Goal: Task Accomplishment & Management: Manage account settings

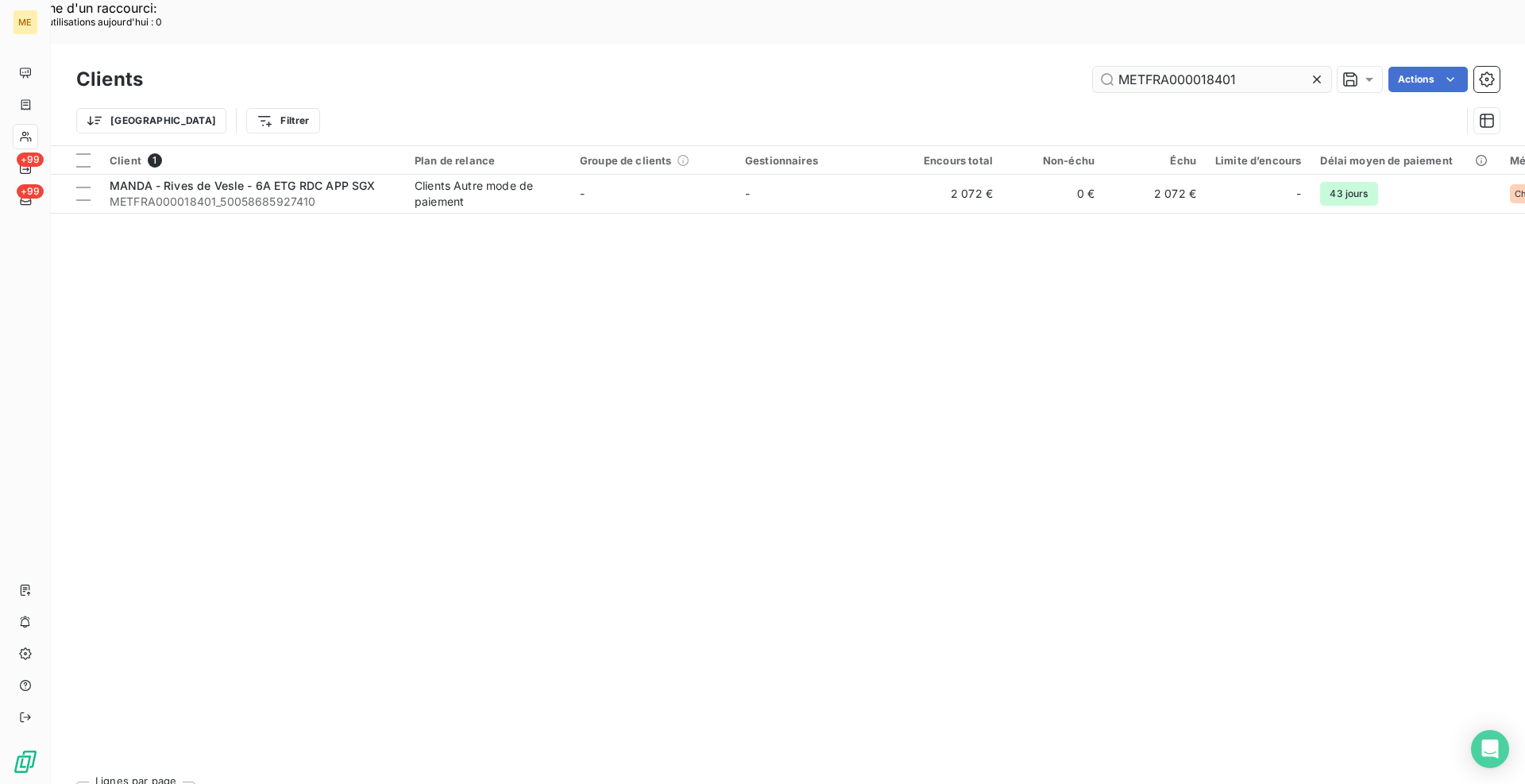
click at [1204, 67] on input "METFRA000018401" at bounding box center [1211, 79] width 238 height 26
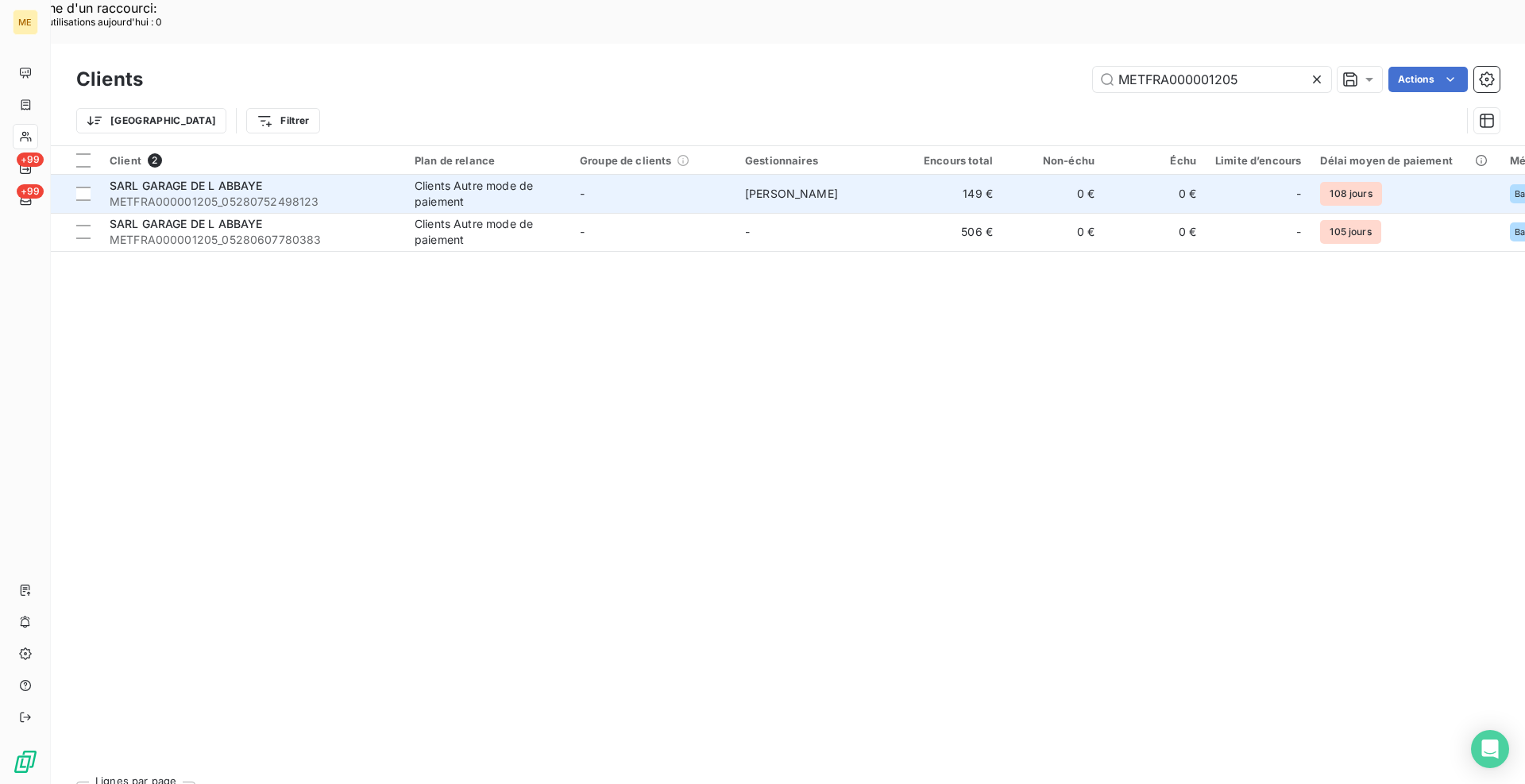
type input "METFRA000001205"
click at [334, 178] on div "SARL GARAGE DE L ABBAYE" at bounding box center [252, 185] width 286 height 16
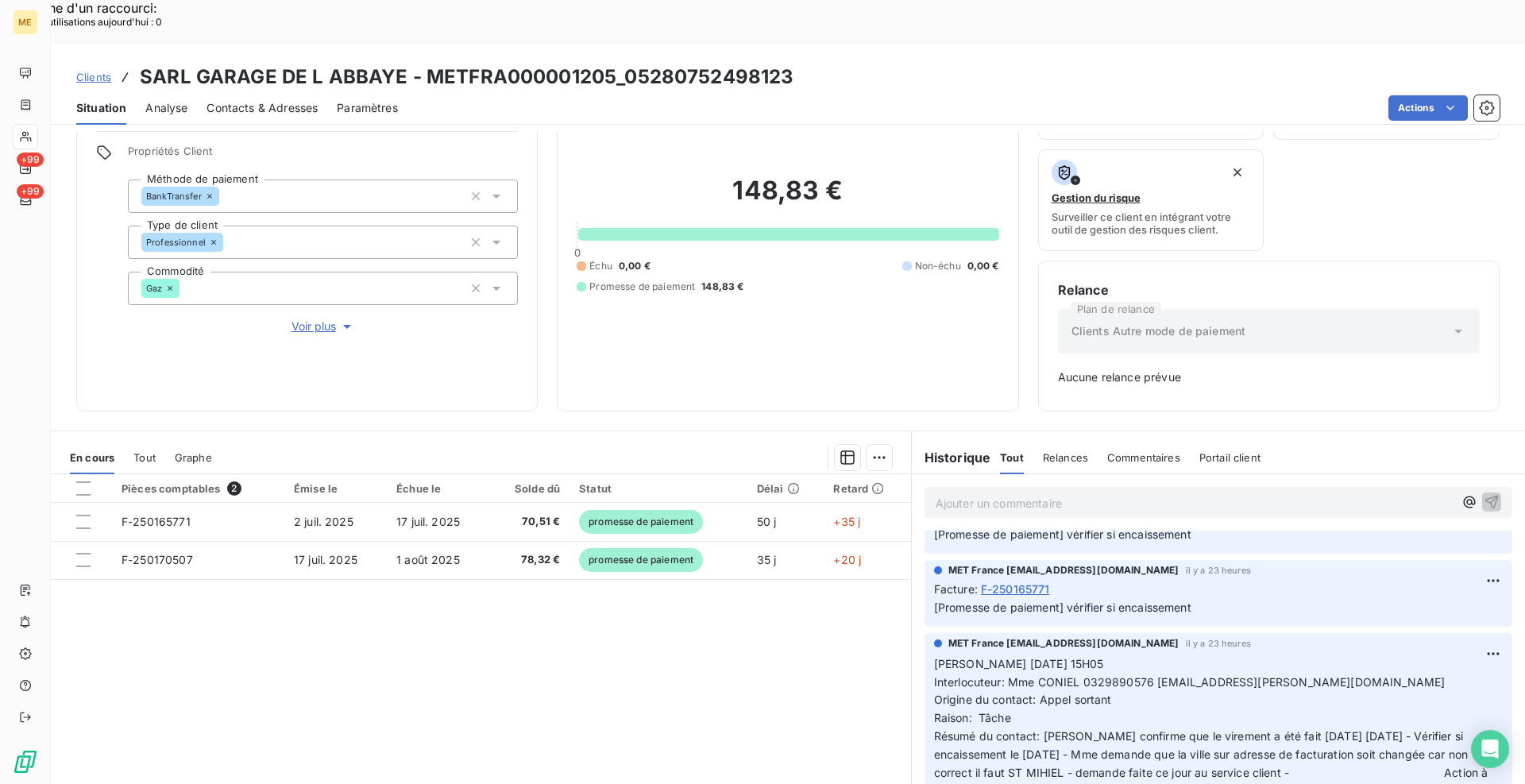
scroll to position [79, 0]
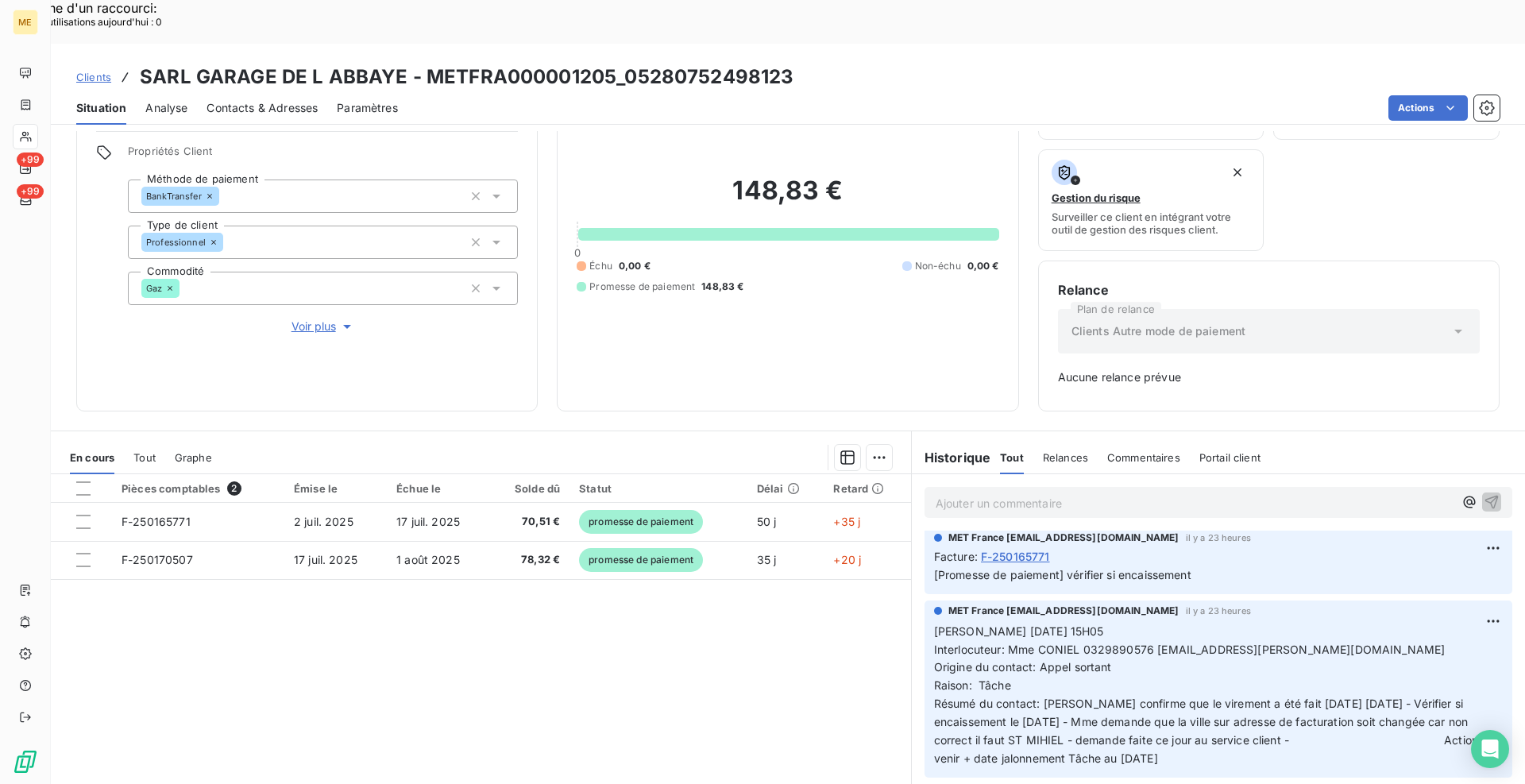
click at [542, 365] on div "Informations client Gestionnaires [PERSON_NAME] Propriétés Client Méthode de pa…" at bounding box center [787, 225] width 1473 height 373
click at [247, 100] on span "Contacts & Adresses" at bounding box center [262, 108] width 111 height 16
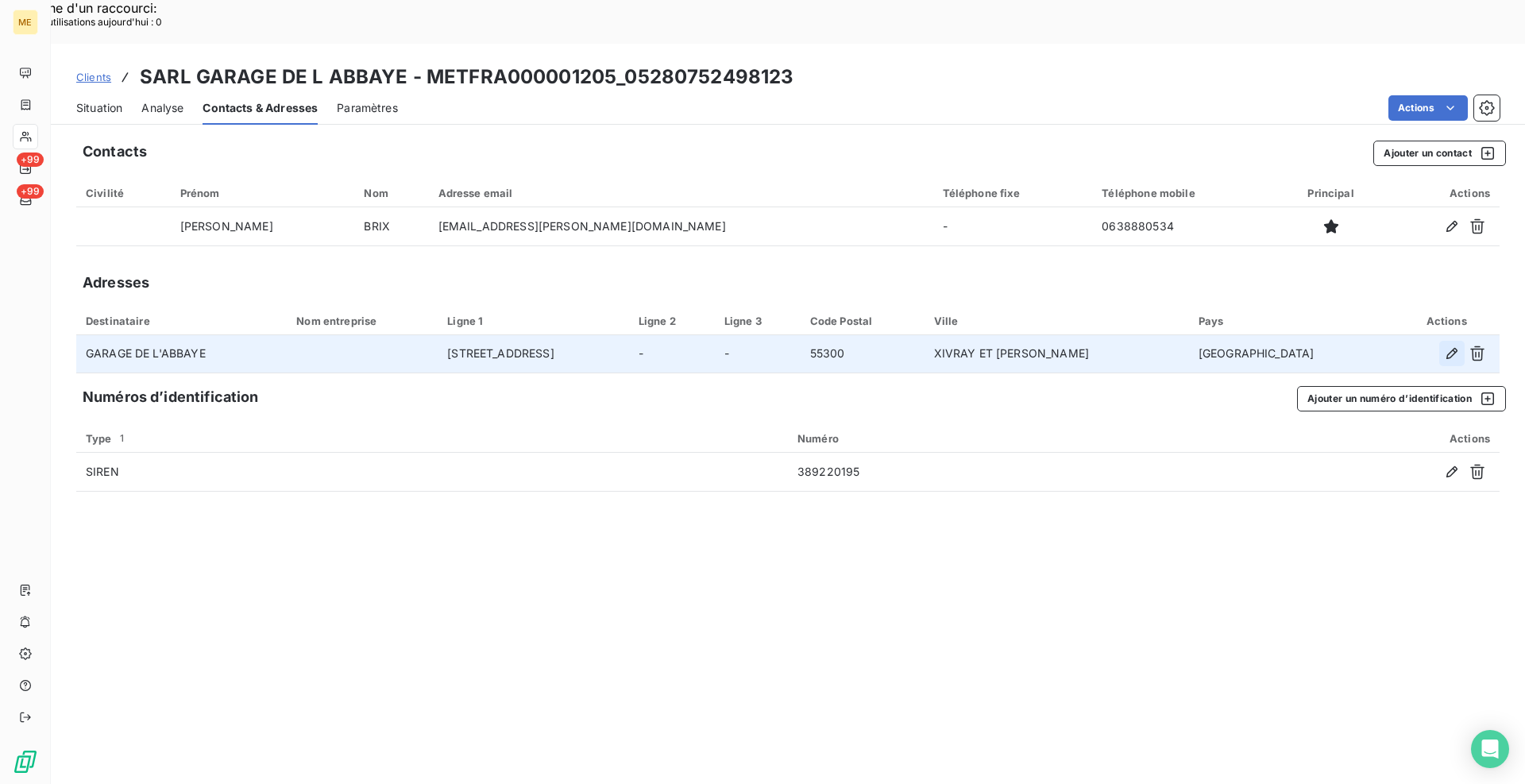
click at [1453, 345] on icon "button" at bounding box center [1451, 353] width 16 height 16
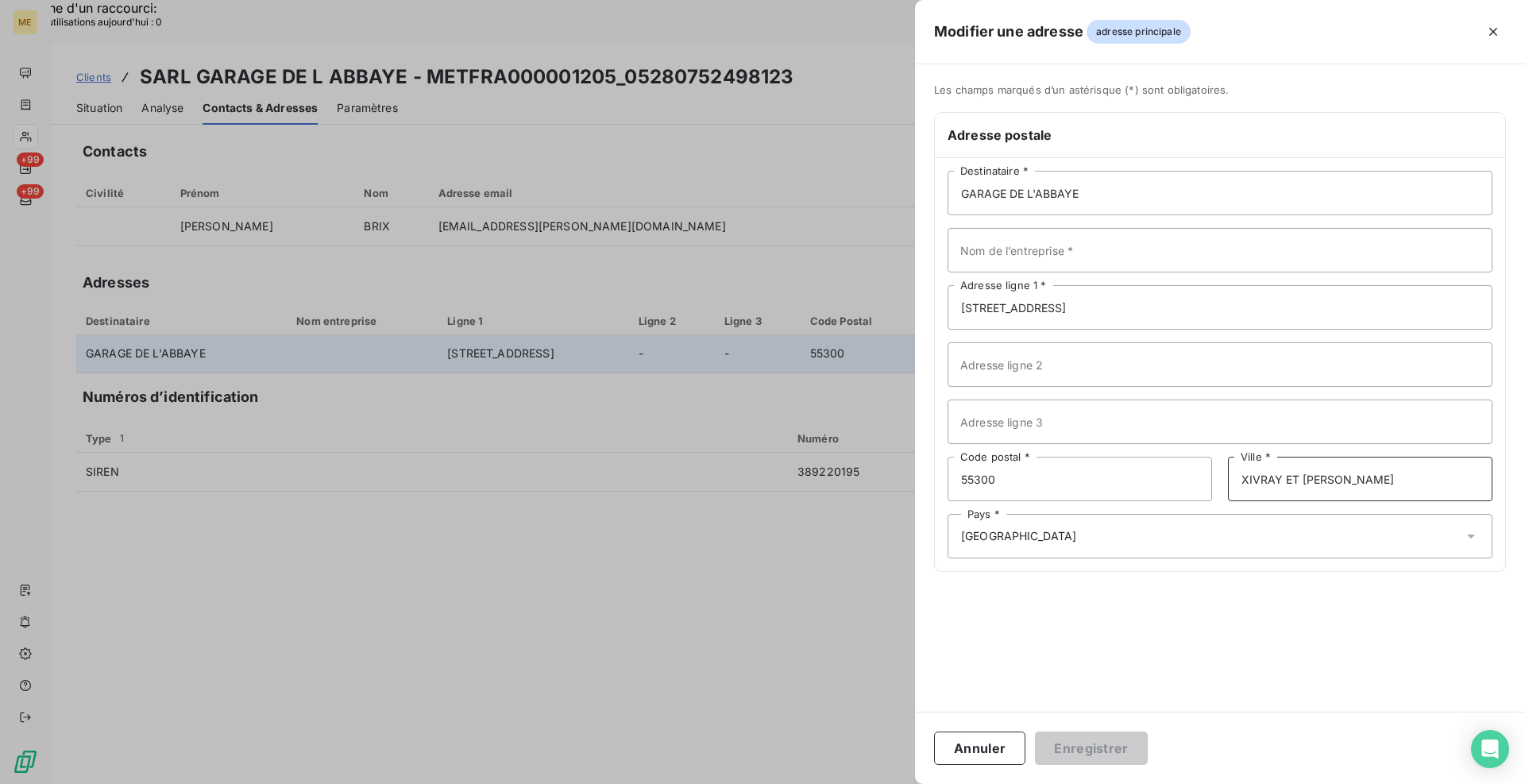
click at [1318, 473] on input "XIVRAY ET [PERSON_NAME]" at bounding box center [1360, 479] width 265 height 45
drag, startPoint x: 1427, startPoint y: 481, endPoint x: 1226, endPoint y: 460, distance: 202.1
click at [1226, 460] on div "55300 Code postal * XIVRAY ET MARVOISIN Ville *" at bounding box center [1220, 479] width 545 height 45
type input "SAINT MIHIEL"
drag, startPoint x: 1128, startPoint y: 759, endPoint x: 1155, endPoint y: 750, distance: 28.5
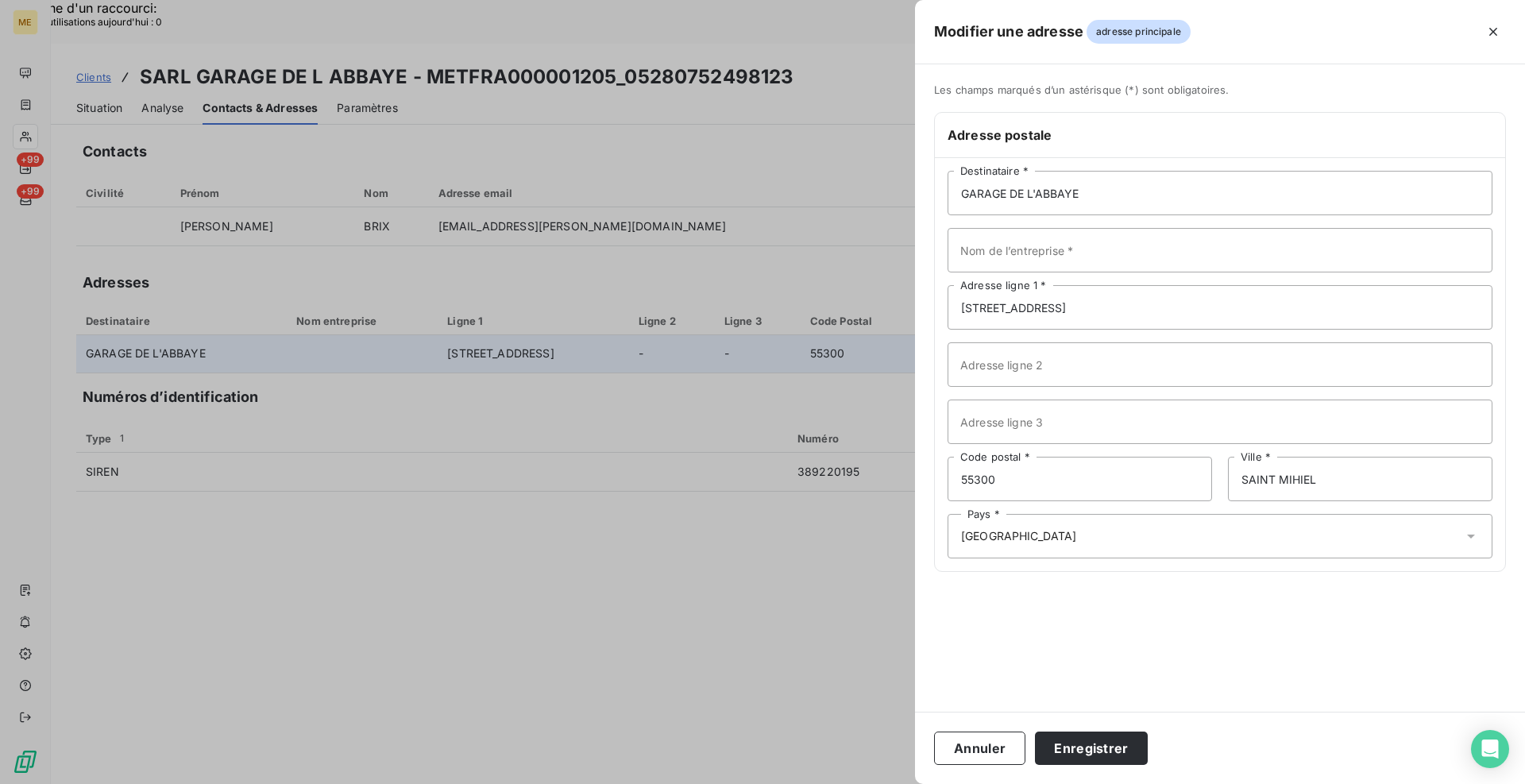
click at [1129, 758] on button "Enregistrer" at bounding box center [1091, 748] width 113 height 33
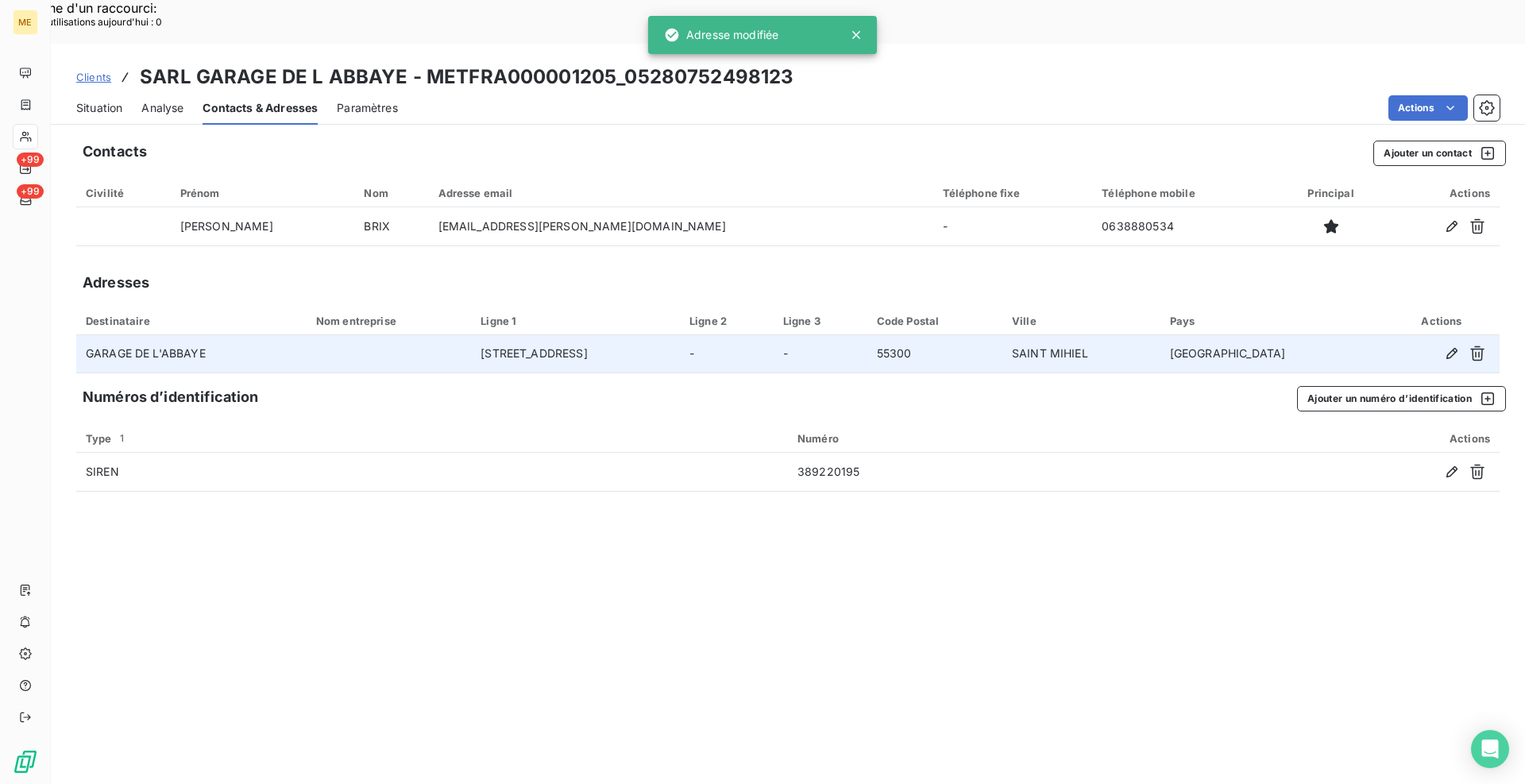
click at [1030, 613] on div "Contacts Ajouter un contact Civilité Prénom Nom Adresse email Téléphone fixe Té…" at bounding box center [787, 479] width 1473 height 696
click at [94, 100] on span "Situation" at bounding box center [99, 108] width 46 height 16
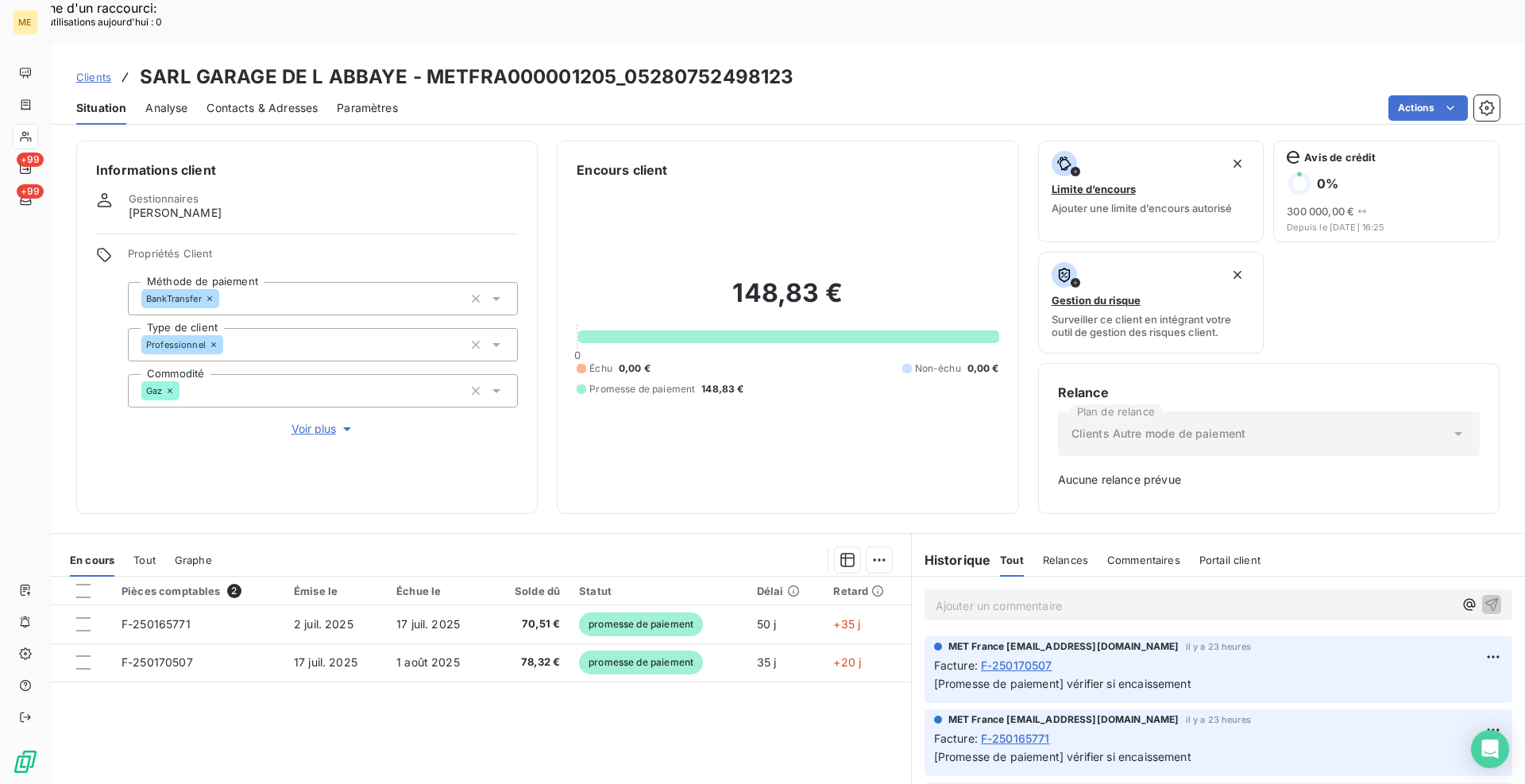
click at [102, 71] on span "Clients" at bounding box center [94, 76] width 35 height 12
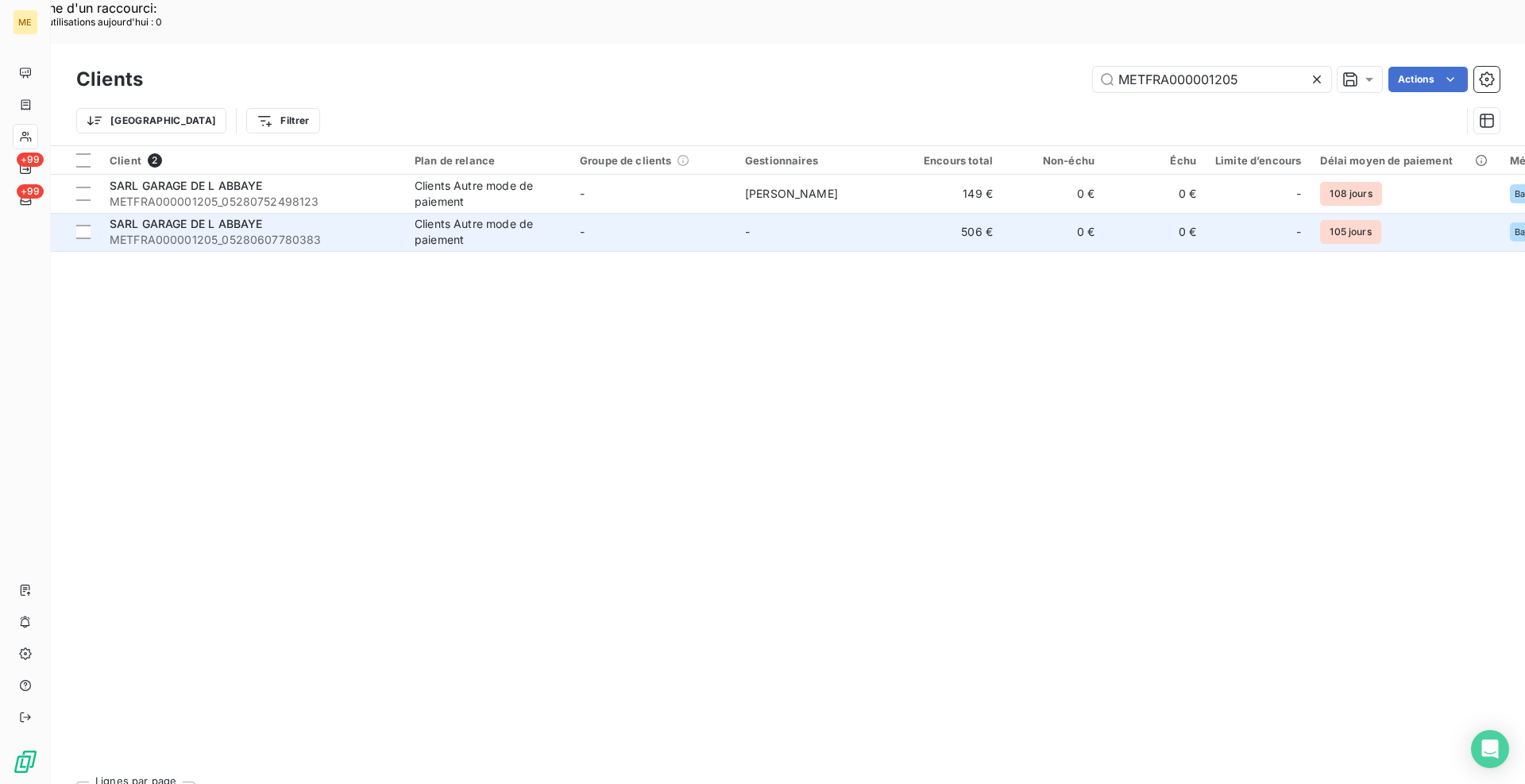
click at [316, 232] on span "METFRA000001205_05280607780383" at bounding box center [252, 240] width 286 height 16
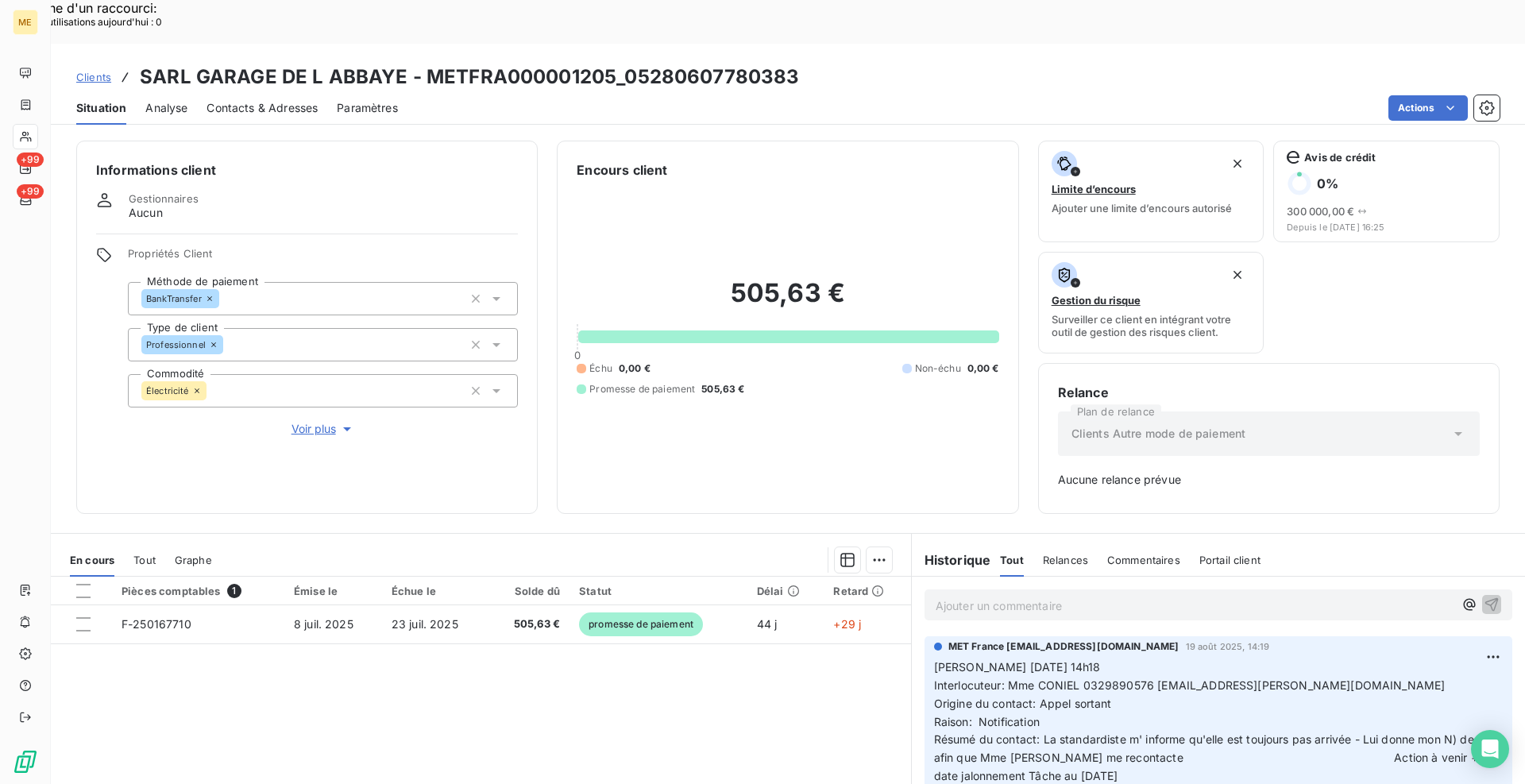
click at [297, 100] on span "Contacts & Adresses" at bounding box center [262, 108] width 111 height 16
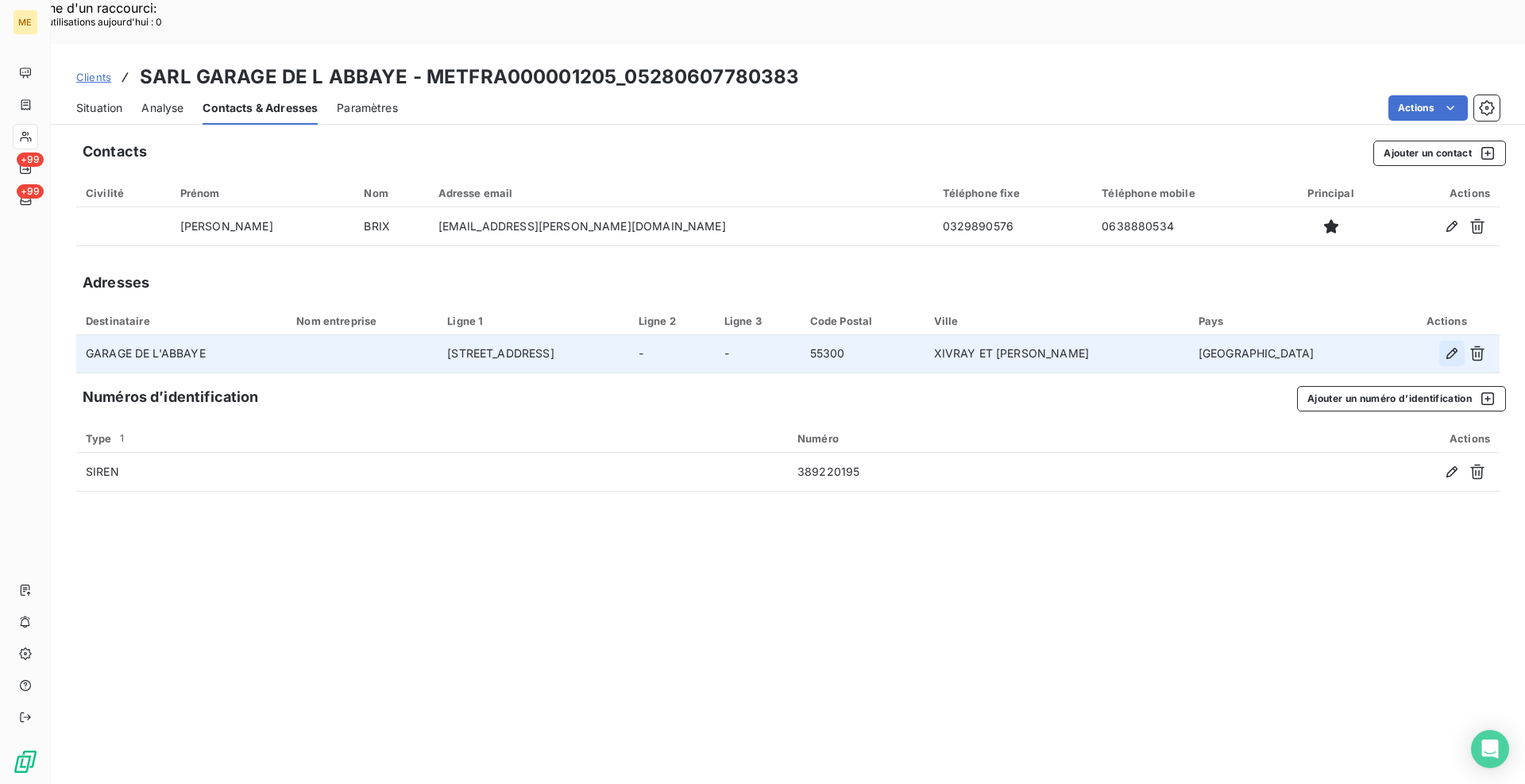
click at [1453, 348] on icon "button" at bounding box center [1451, 354] width 11 height 11
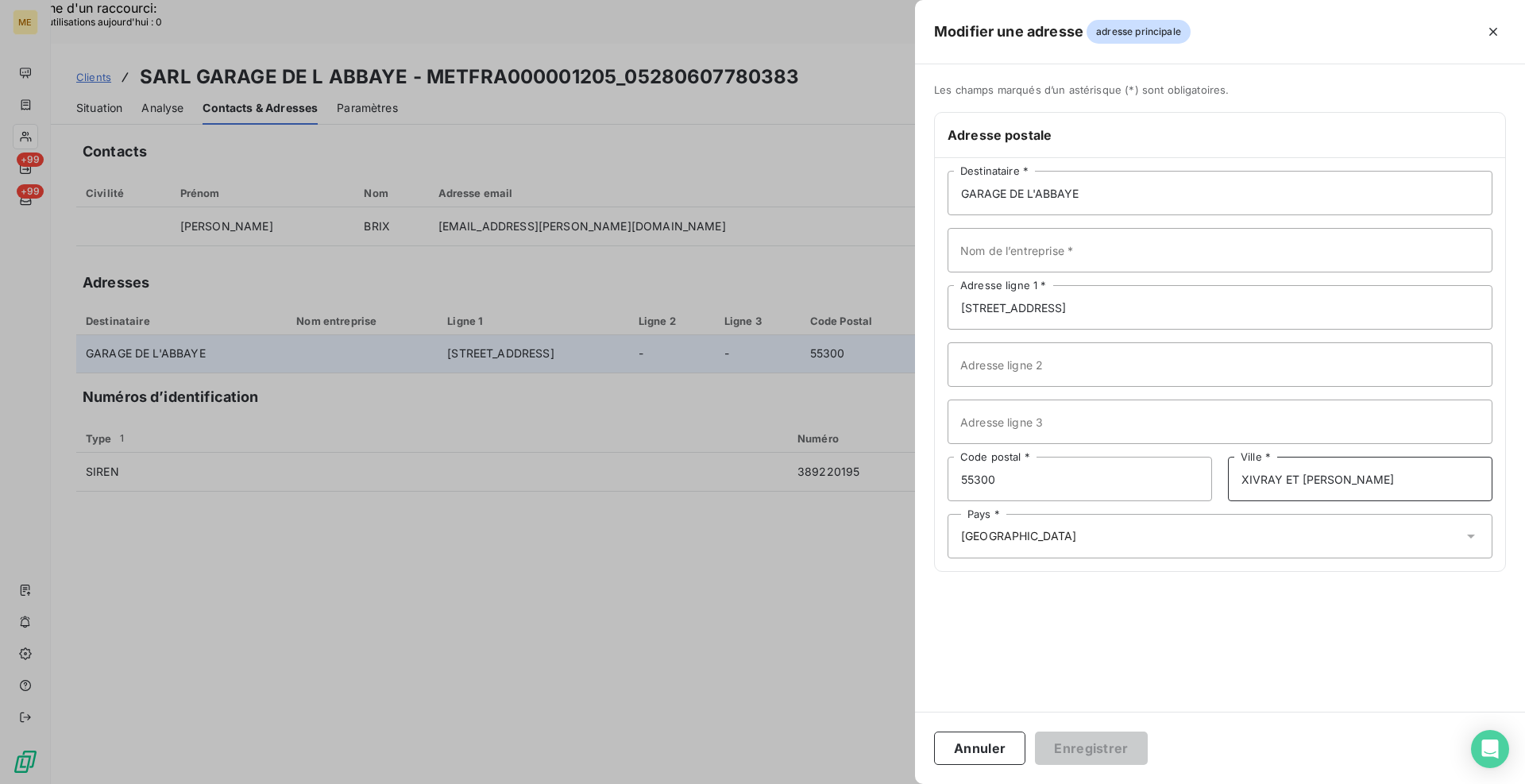
drag, startPoint x: 1415, startPoint y: 485, endPoint x: 1233, endPoint y: 485, distance: 182.0
click at [1233, 485] on input "XIVRAY ET [PERSON_NAME]" at bounding box center [1360, 479] width 265 height 45
type input "SAINT MIHIEL"
click at [1120, 754] on button "Enregistrer" at bounding box center [1091, 748] width 113 height 33
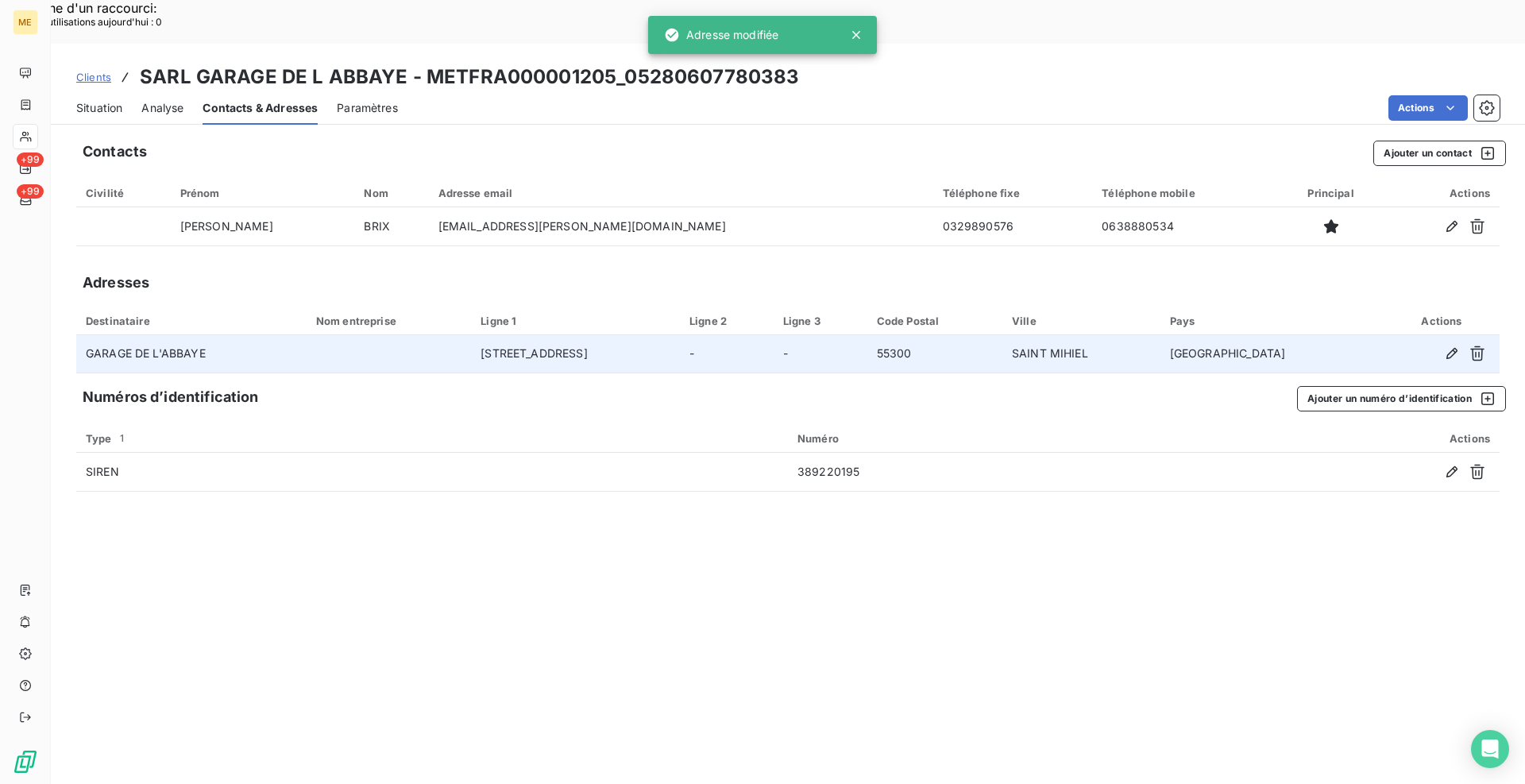
drag, startPoint x: 743, startPoint y: 580, endPoint x: 765, endPoint y: 602, distance: 31.1
click at [744, 578] on div "Contacts Ajouter un contact Civilité Prénom Nom Adresse email Téléphone fixe Té…" at bounding box center [787, 479] width 1473 height 696
click at [76, 92] on div "Situation Analyse Contacts & Adresses Paramètres Actions" at bounding box center [787, 108] width 1473 height 33
click at [98, 100] on span "Situation" at bounding box center [99, 108] width 46 height 16
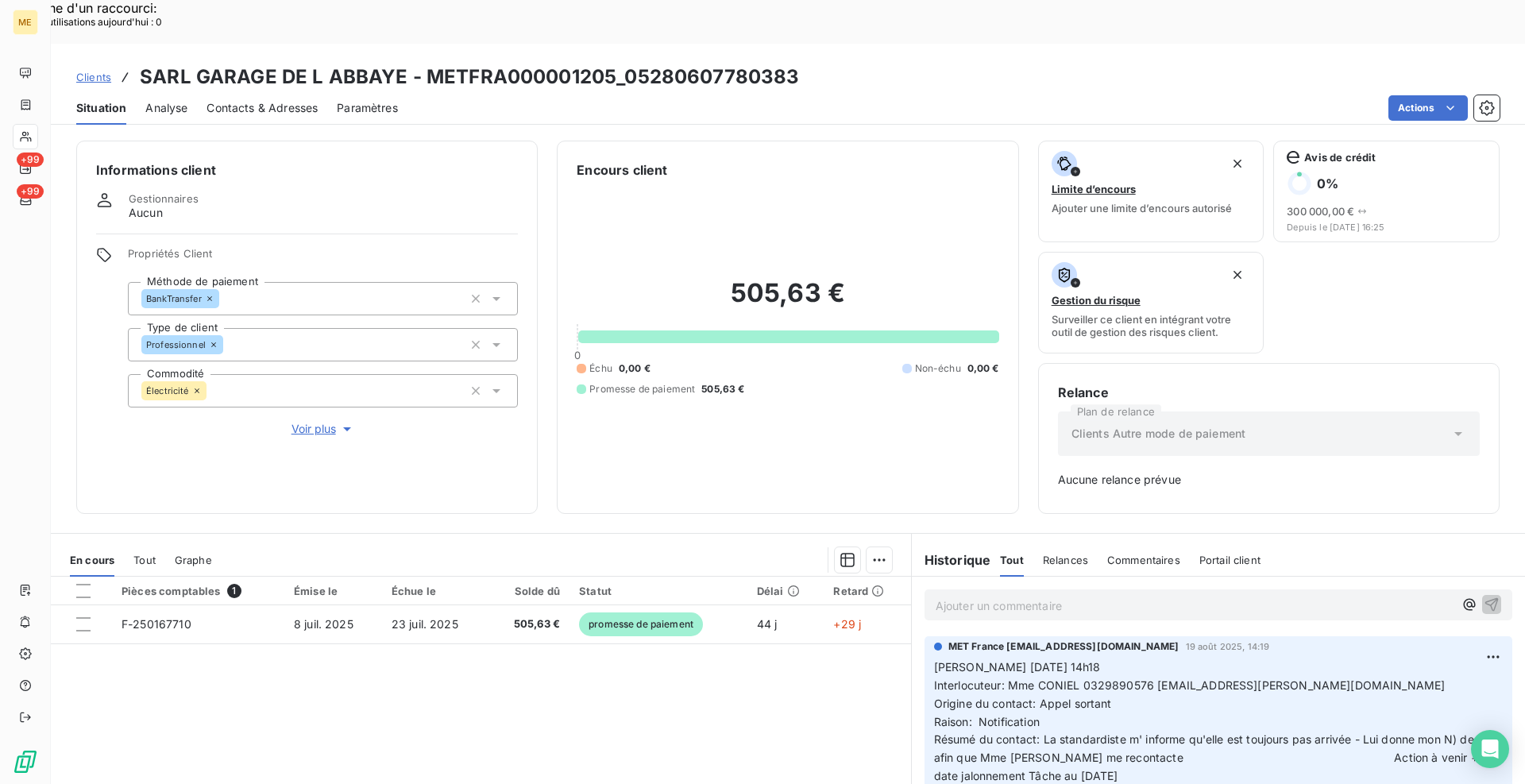
click at [773, 96] on div "Actions" at bounding box center [958, 108] width 1082 height 26
